Goal: Task Accomplishment & Management: Manage account settings

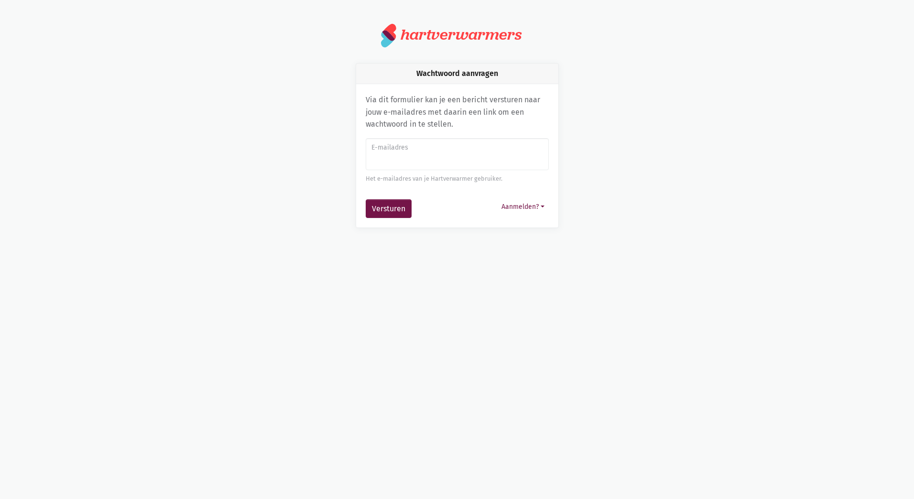
click at [396, 159] on input "E-mailadres" at bounding box center [457, 154] width 183 height 32
type input "[EMAIL_ADDRESS][DOMAIN_NAME]"
click at [388, 210] on button "Versturen" at bounding box center [389, 208] width 46 height 19
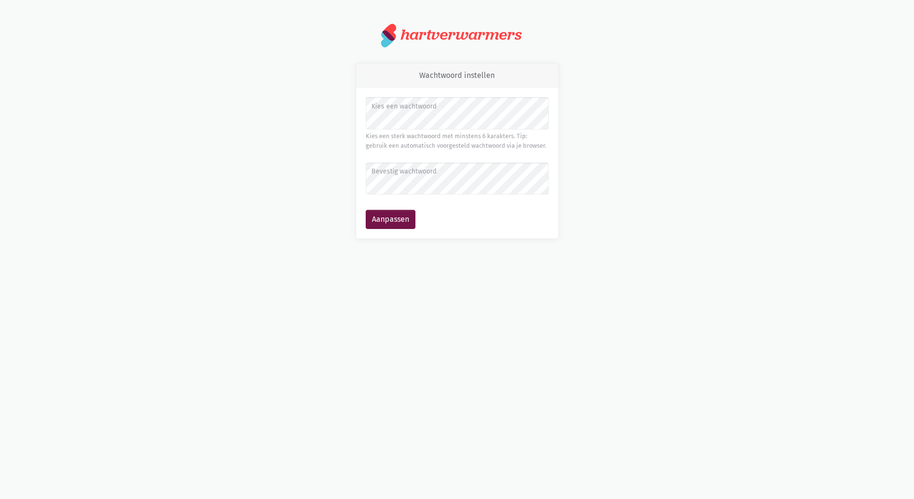
click at [401, 110] on label "Kies een wachtwoord" at bounding box center [456, 106] width 171 height 11
click at [552, 121] on div "Kies een wachtwoord Kies een sterk wachtwoord met minstens 6 karakters. Tip: ge…" at bounding box center [457, 162] width 202 height 151
click at [402, 225] on button "Aanpassen" at bounding box center [391, 219] width 50 height 19
